Goal: Information Seeking & Learning: Find specific fact

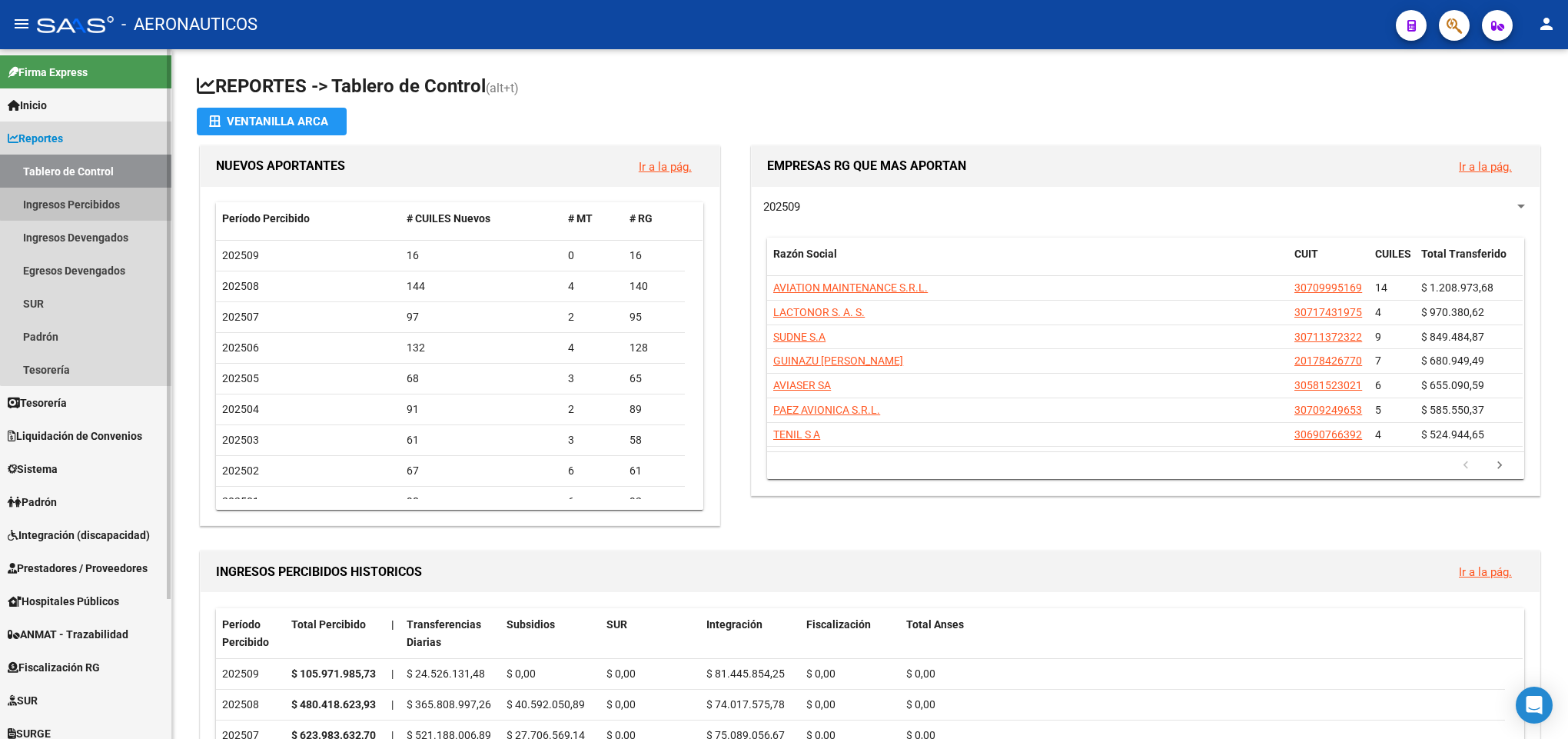
click at [96, 190] on link "Ingresos Percibidos" at bounding box center [85, 204] width 171 height 33
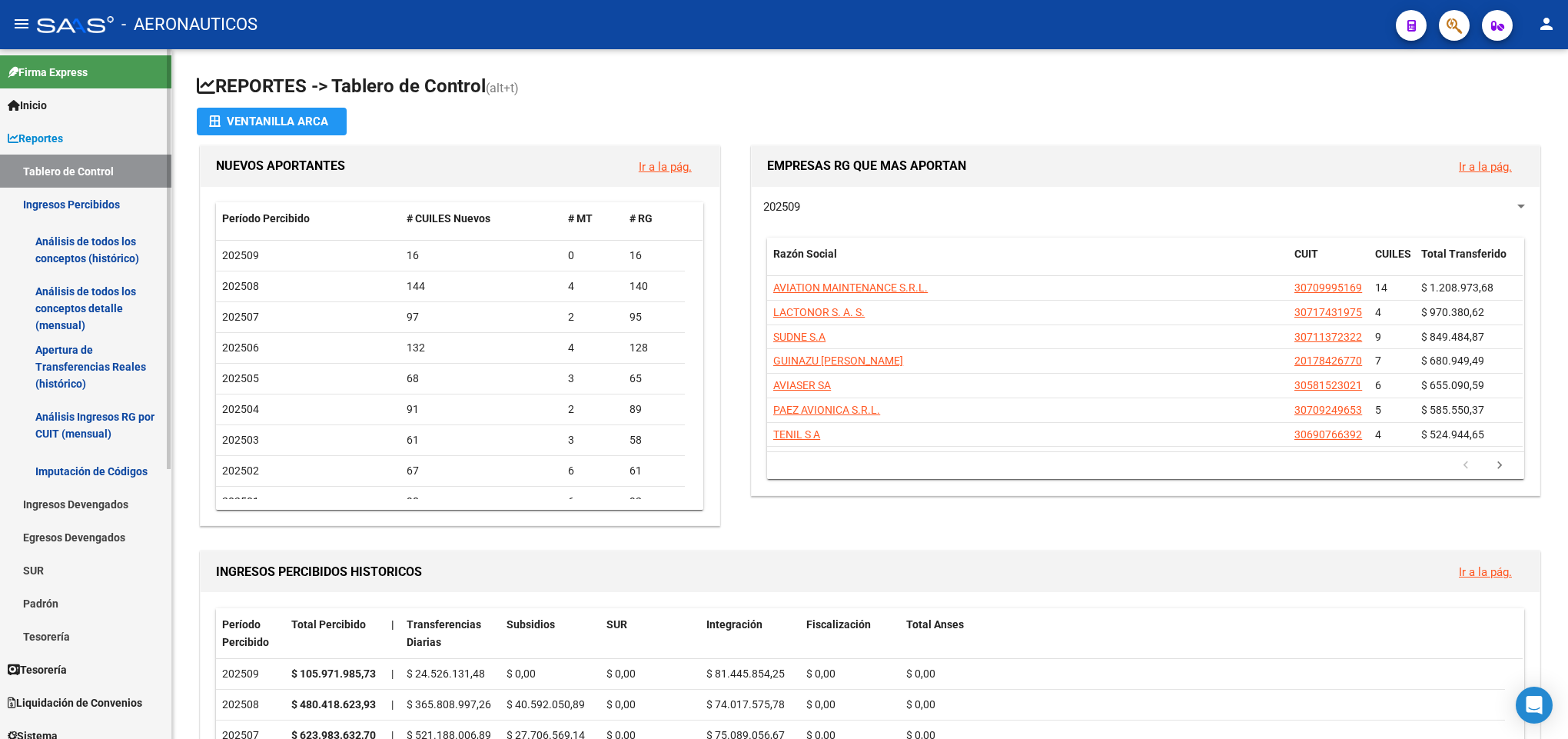
click at [102, 280] on link "Análisis de todos los conceptos detalle (mensual)" at bounding box center [85, 308] width 171 height 58
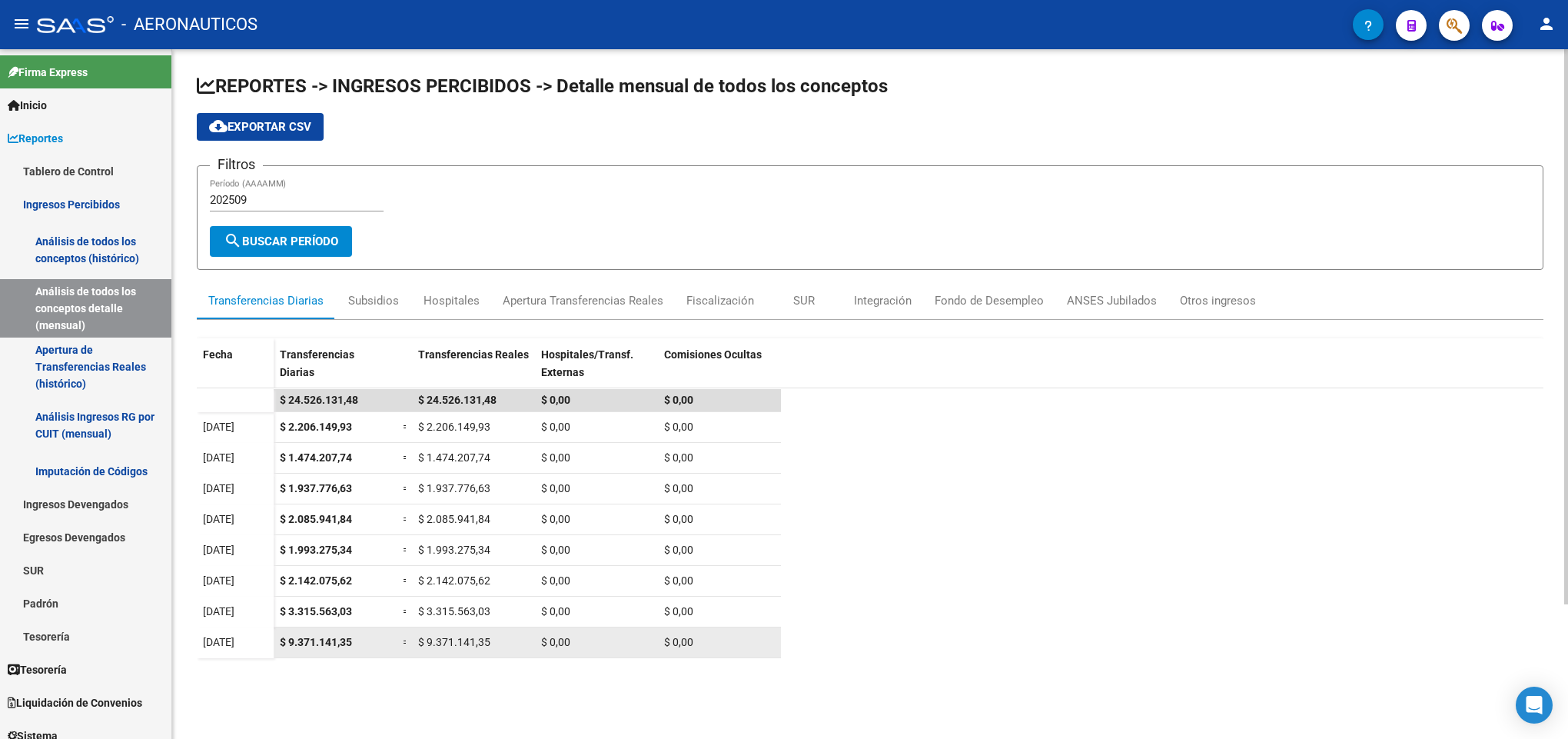
click at [464, 630] on datatable-body-cell "$ 9.371.141,35" at bounding box center [473, 642] width 123 height 30
copy span "9.371.141,35"
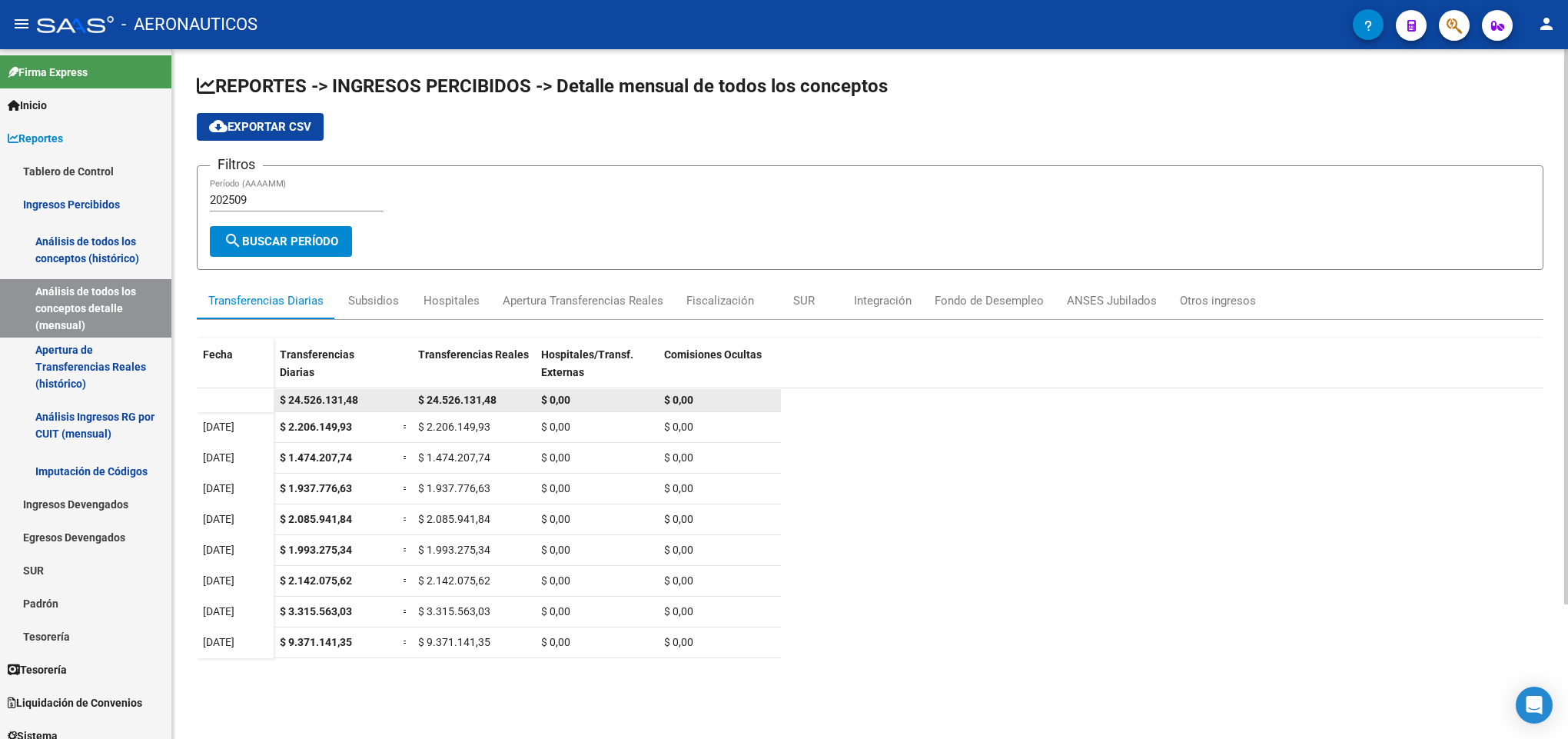
click at [459, 406] on span "$ 24.526.131,48" at bounding box center [458, 400] width 78 height 12
copy span "24.526.131,48"
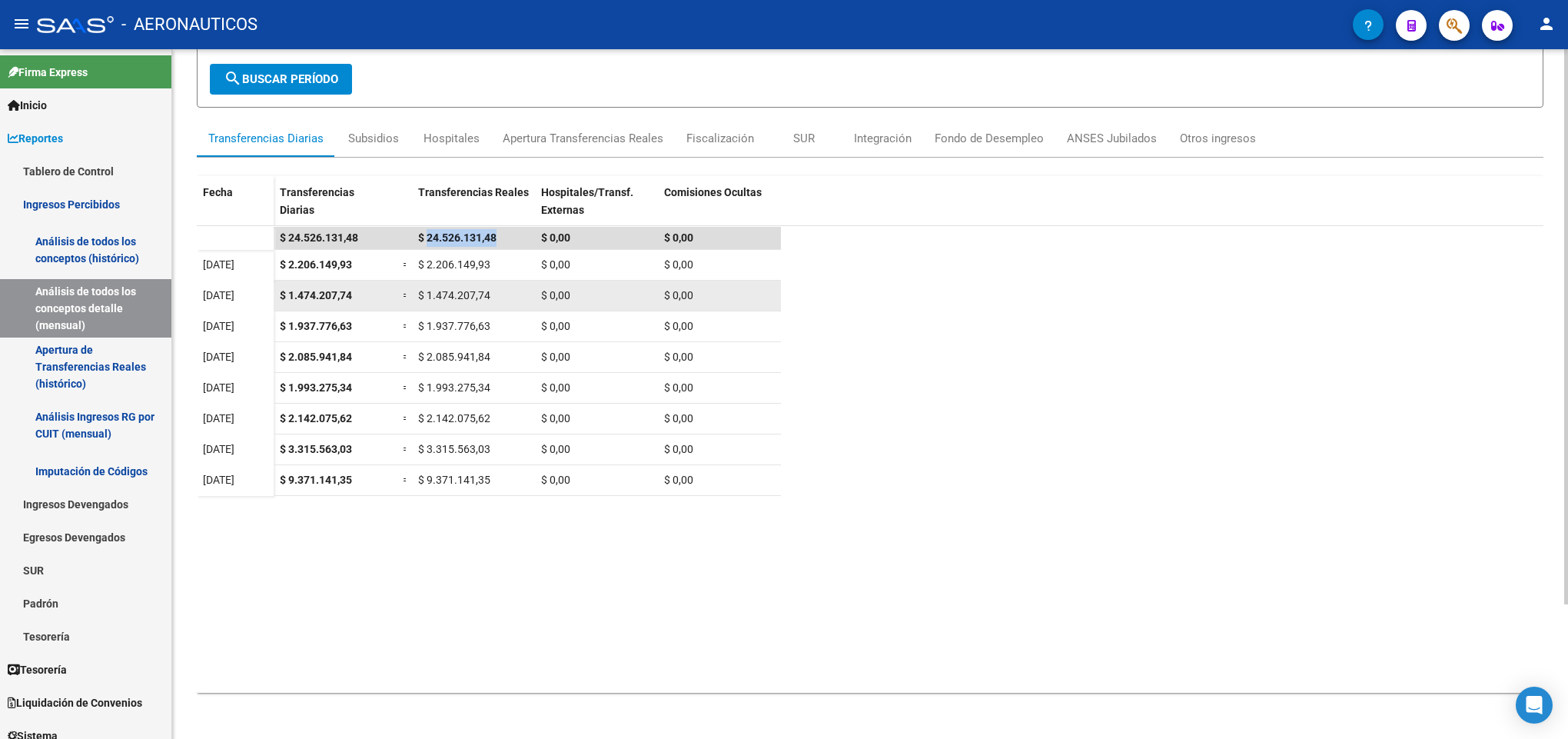
scroll to position [166, 0]
